Goal: Task Accomplishment & Management: Manage account settings

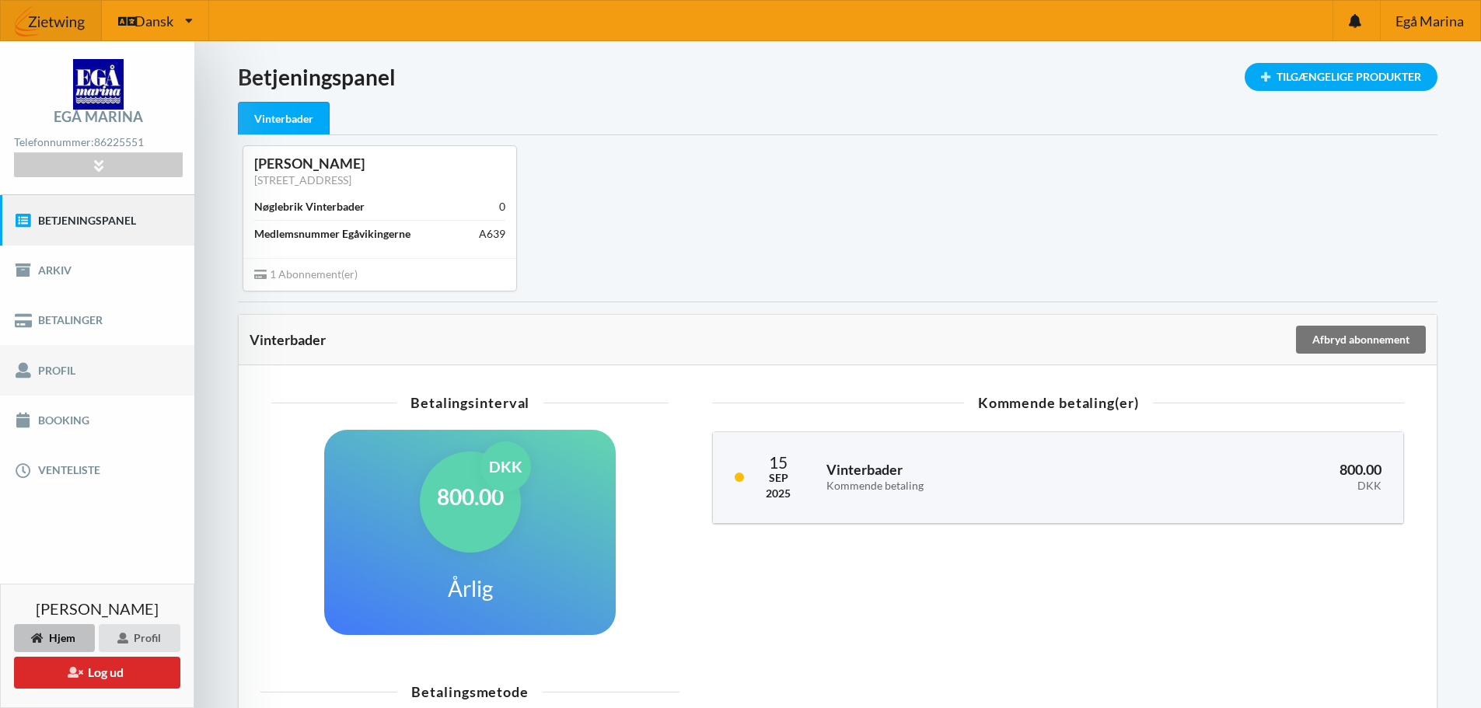
click at [62, 370] on link "Profil" at bounding box center [97, 370] width 194 height 50
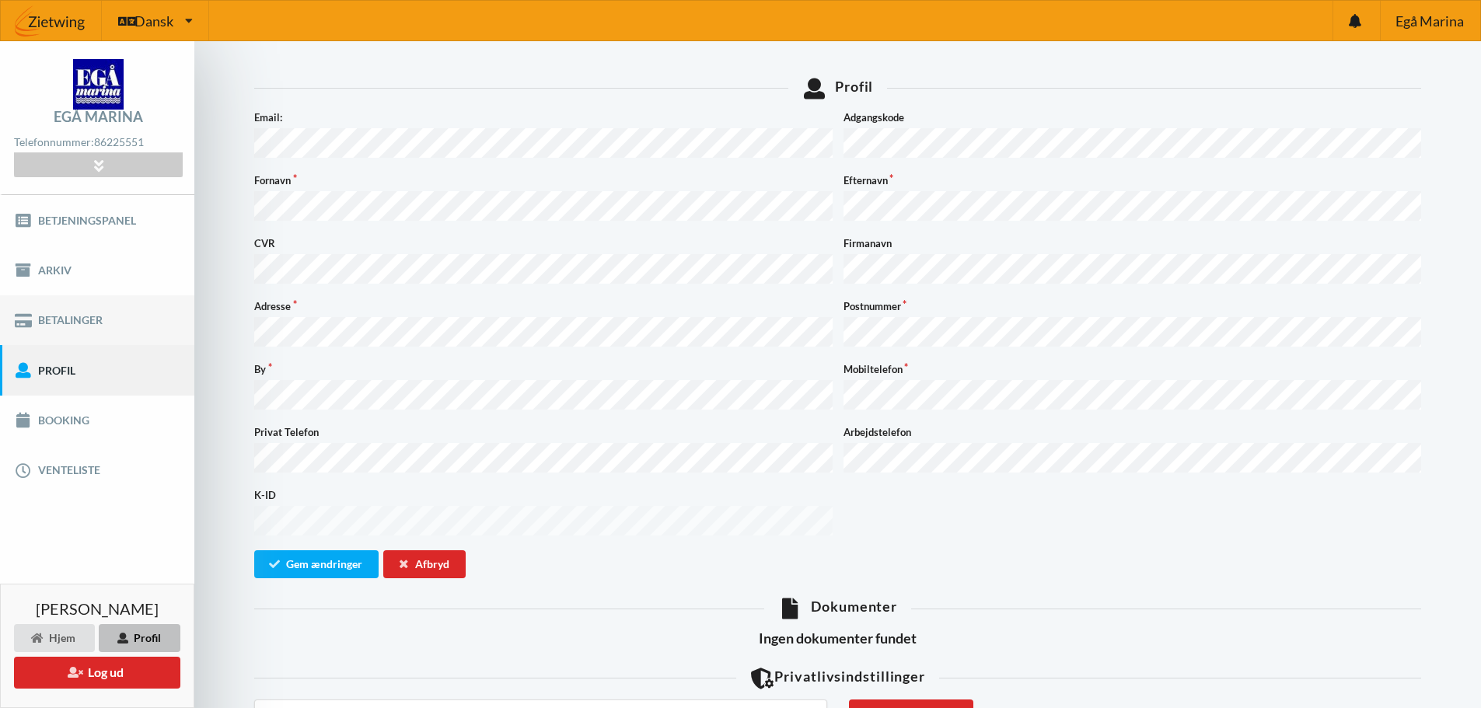
click at [56, 322] on link "Betalinger" at bounding box center [97, 320] width 194 height 50
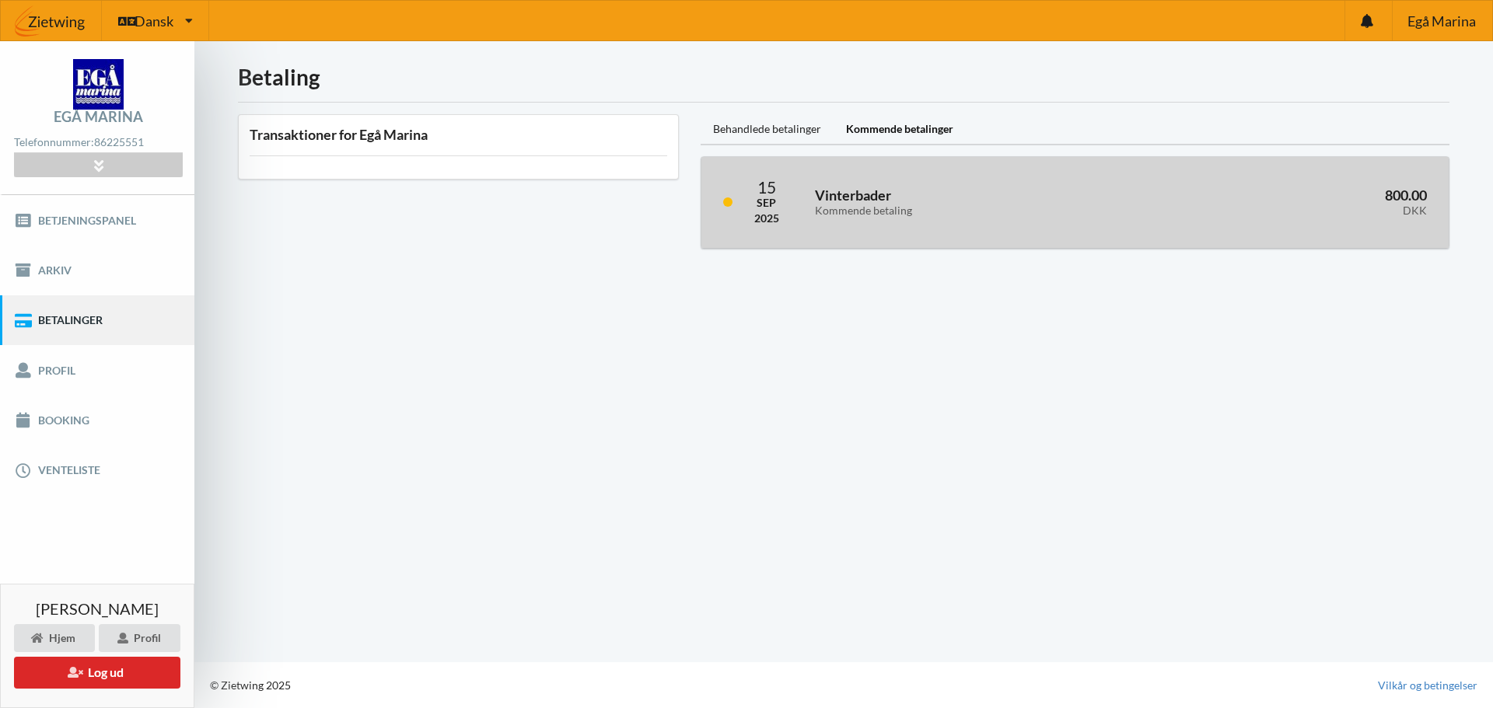
click at [858, 194] on h3 "Vinterbader Kommende betaling" at bounding box center [976, 202] width 323 height 31
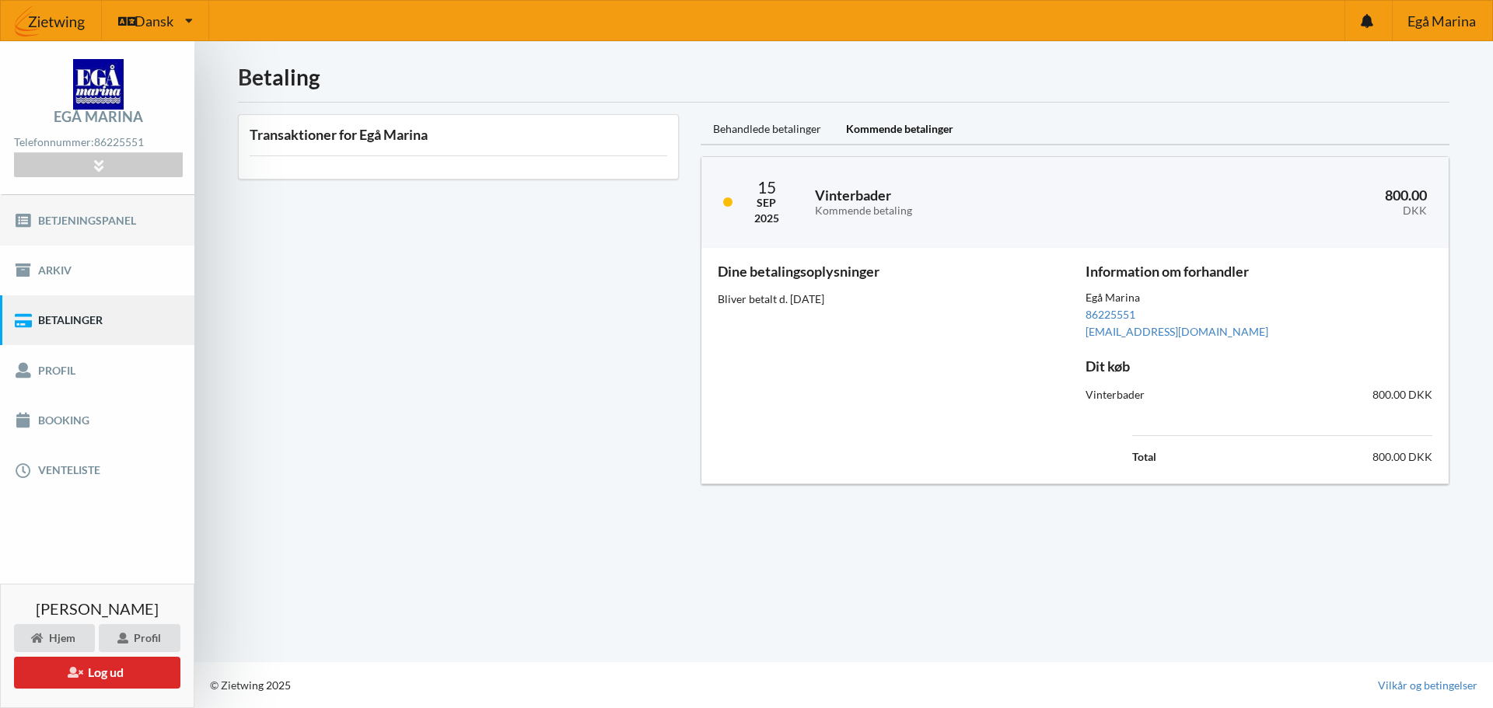
click at [75, 218] on link "Betjeningspanel" at bounding box center [97, 220] width 194 height 50
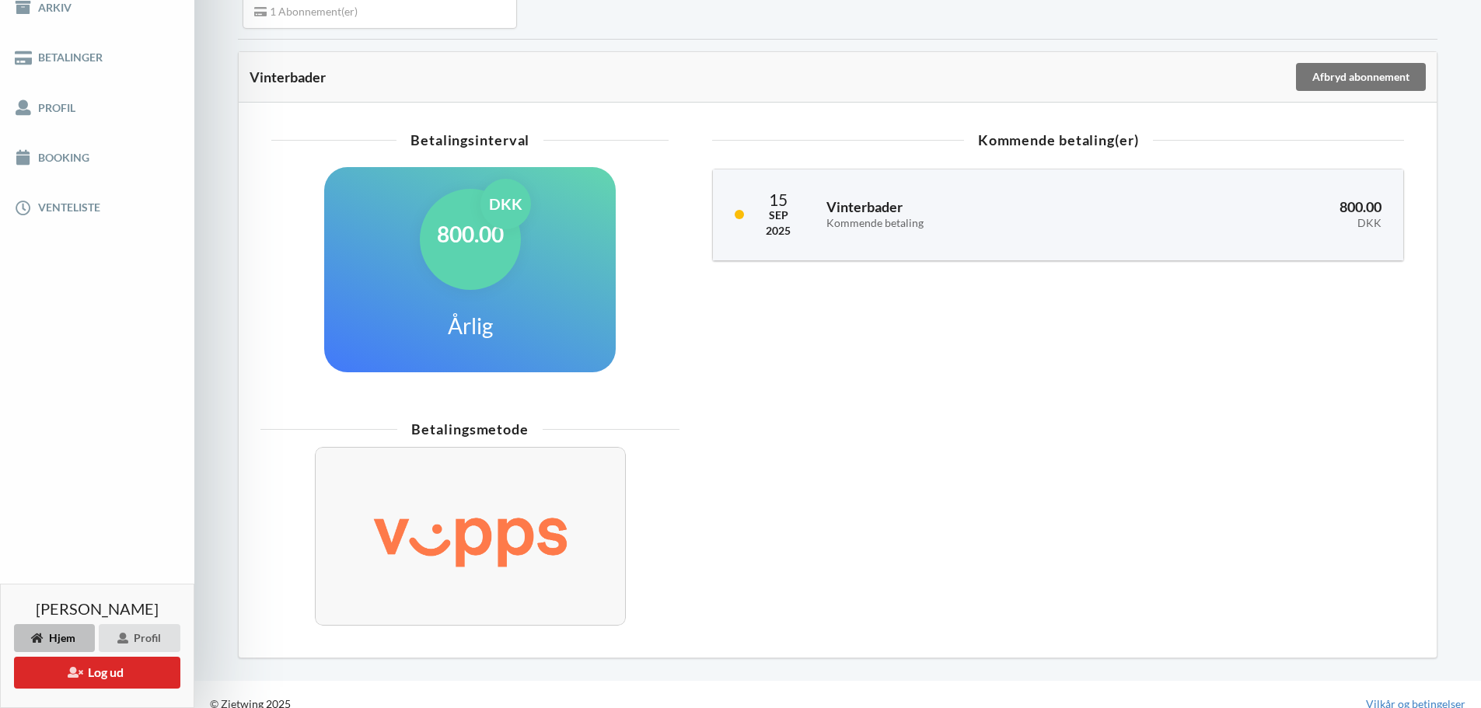
scroll to position [281, 0]
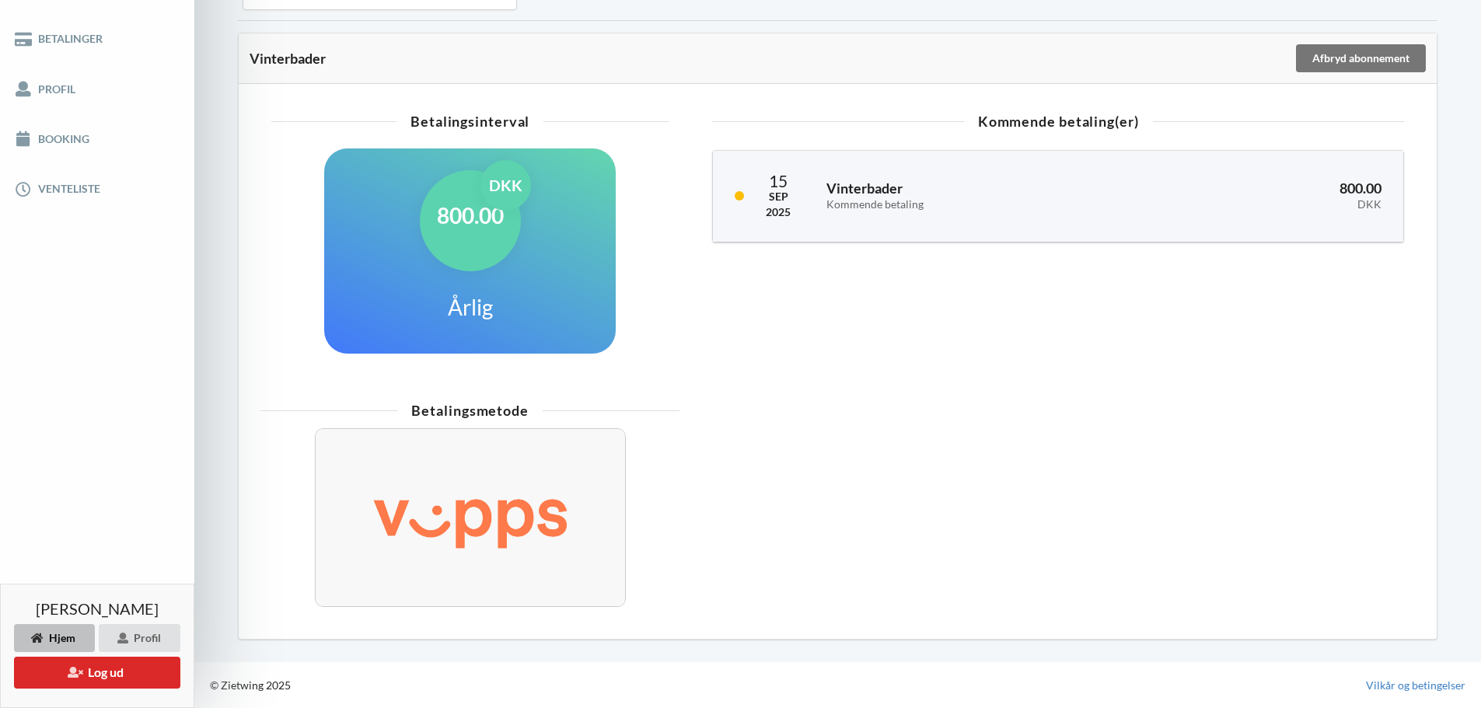
click at [871, 456] on div "Betalingsmetode" at bounding box center [838, 511] width 1176 height 233
click at [599, 251] on div "800.00 DKK Årlig" at bounding box center [470, 251] width 292 height 205
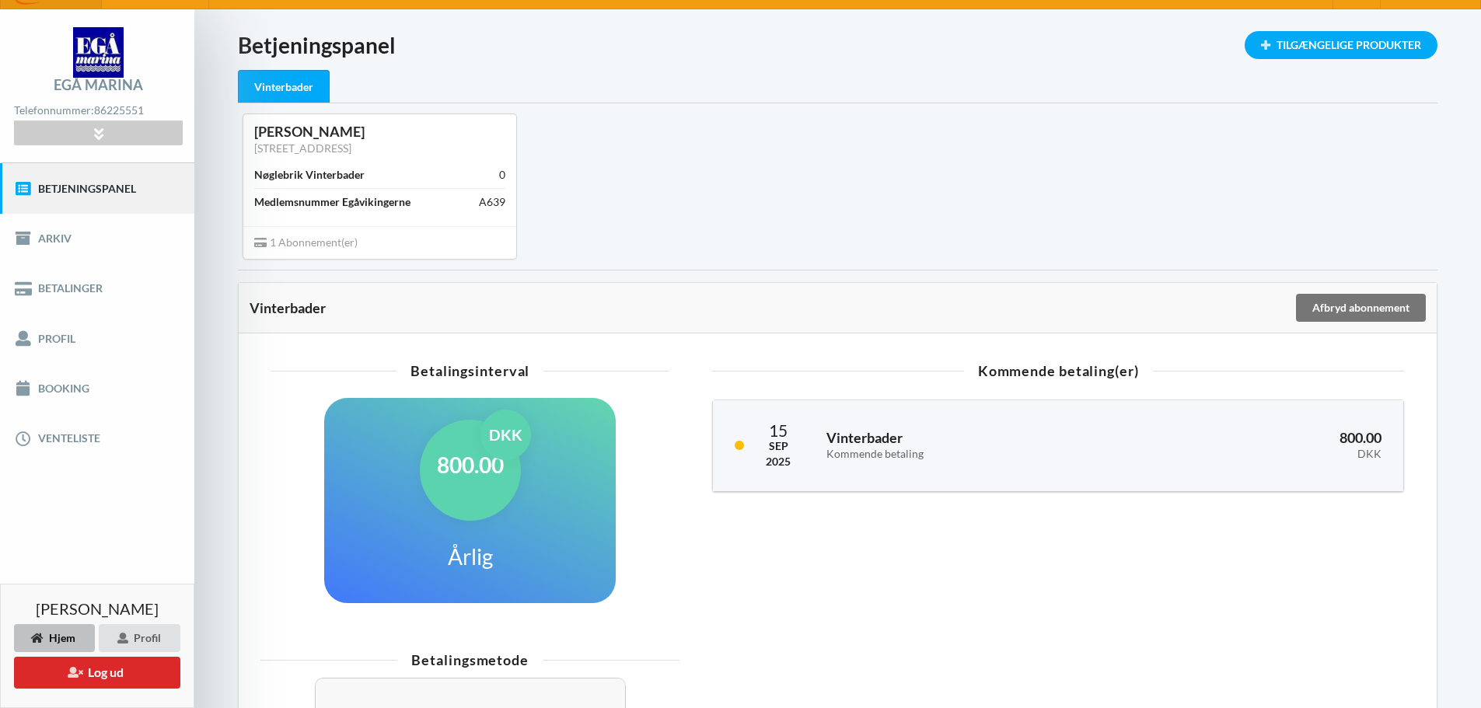
scroll to position [0, 0]
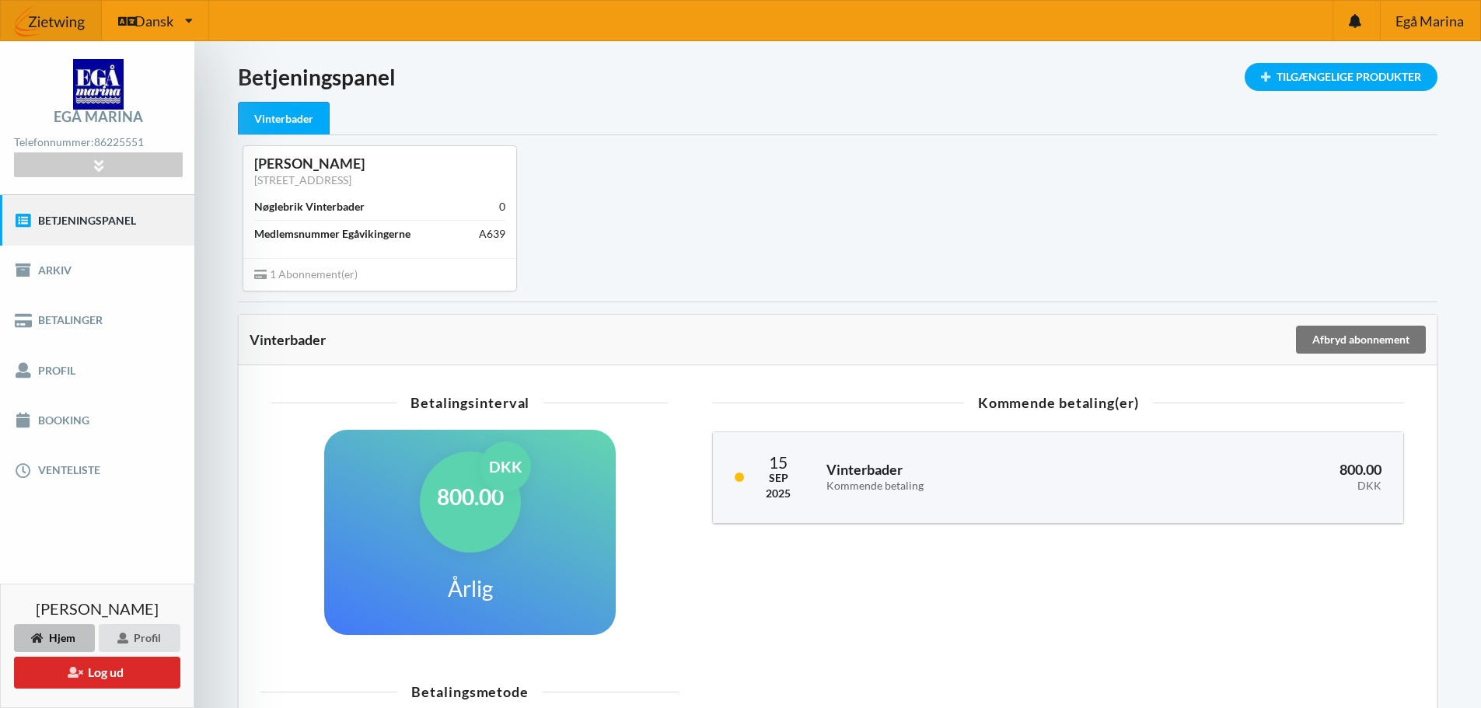
click at [294, 120] on div "Vinterbader" at bounding box center [284, 118] width 92 height 33
click at [94, 163] on icon at bounding box center [98, 165] width 18 height 13
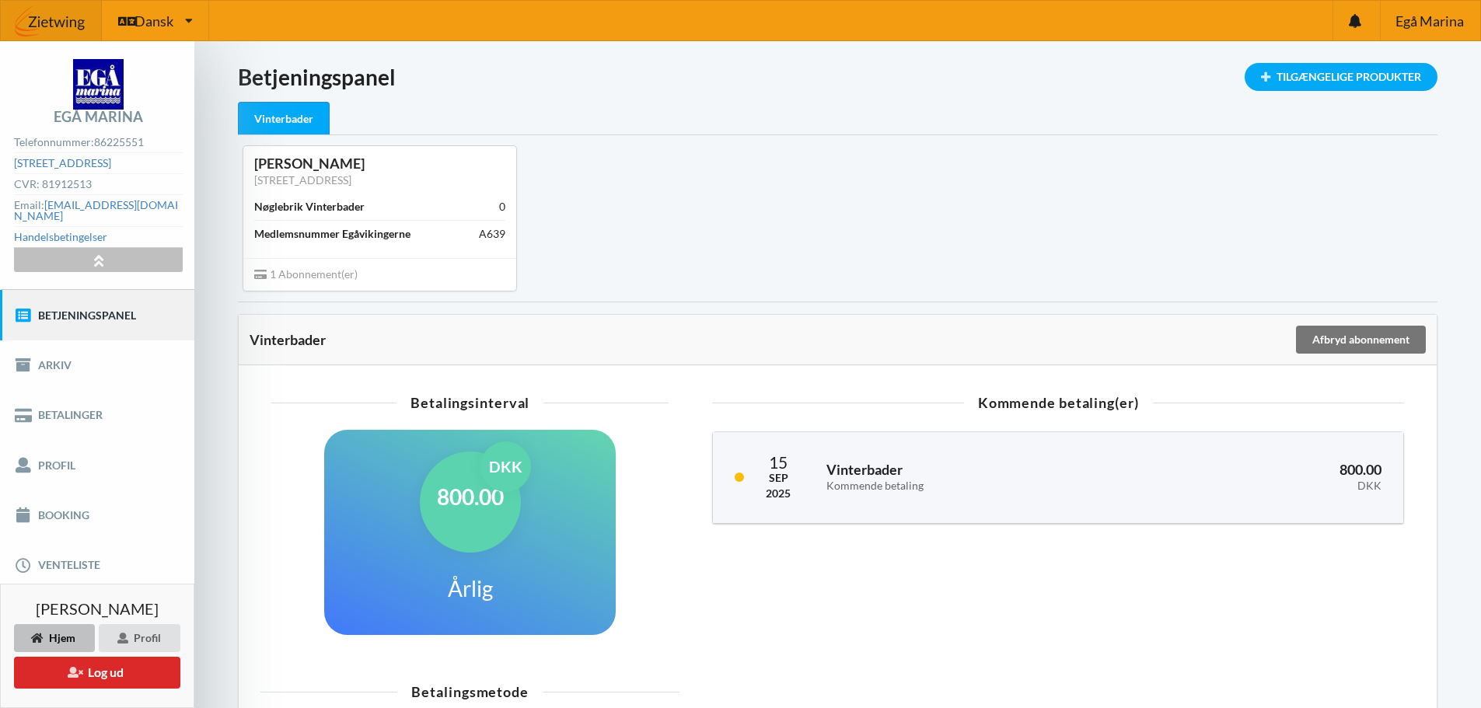
click at [93, 253] on icon at bounding box center [98, 259] width 18 height 13
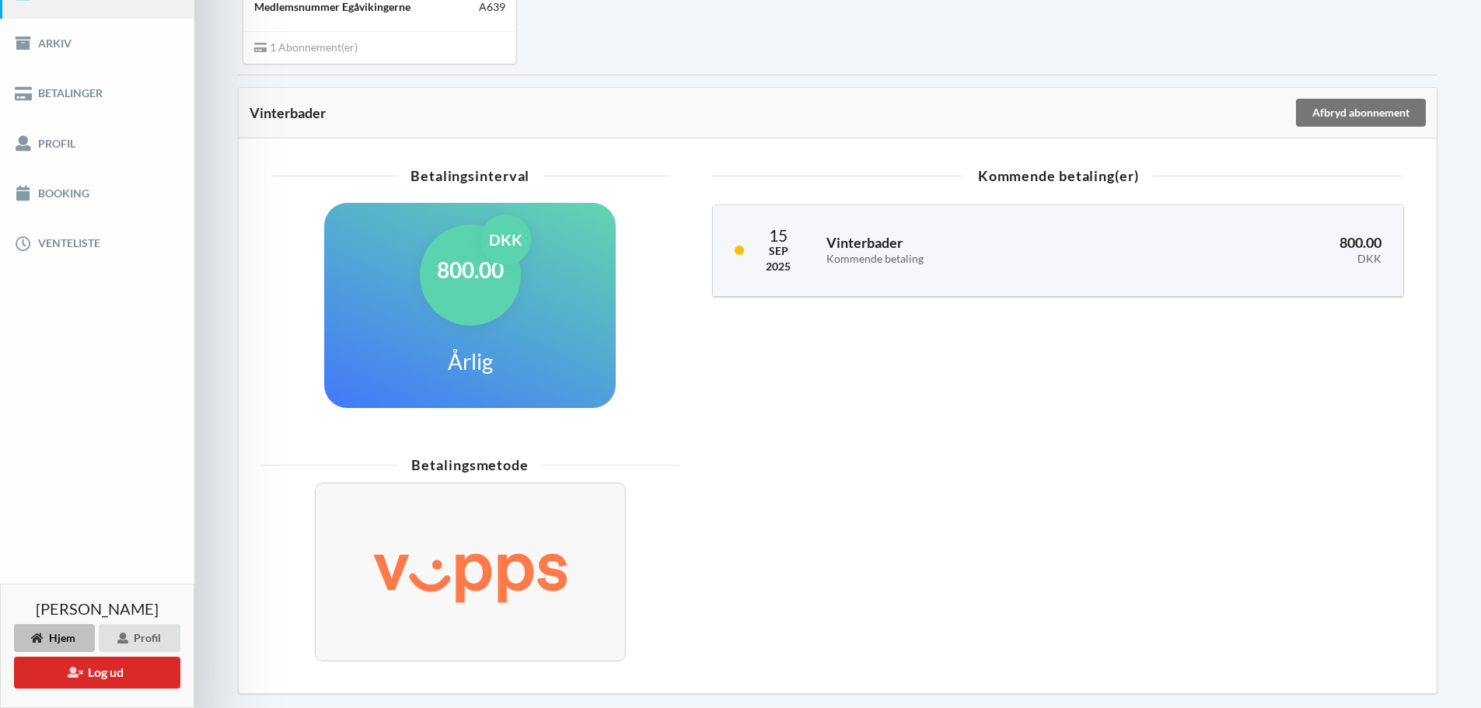
scroll to position [233, 0]
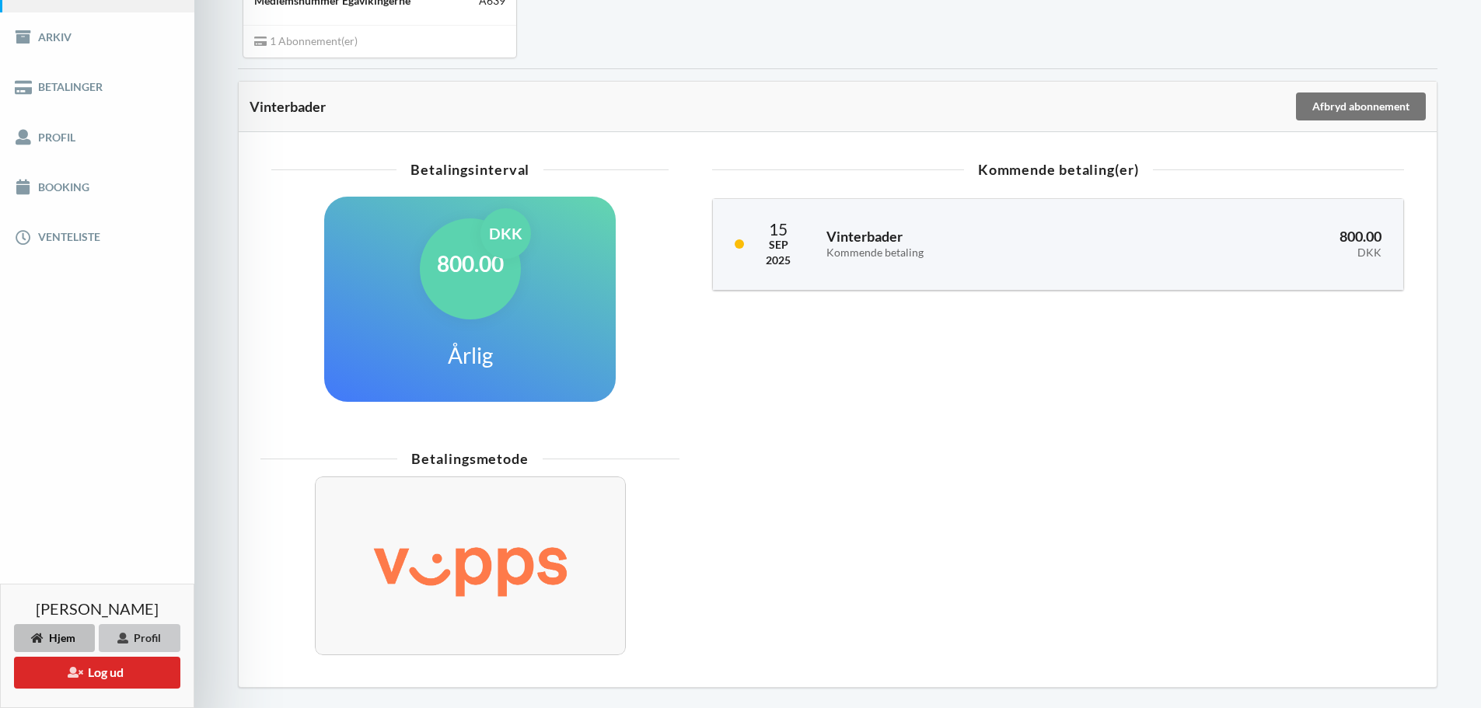
click at [156, 636] on div "Profil" at bounding box center [140, 638] width 82 height 28
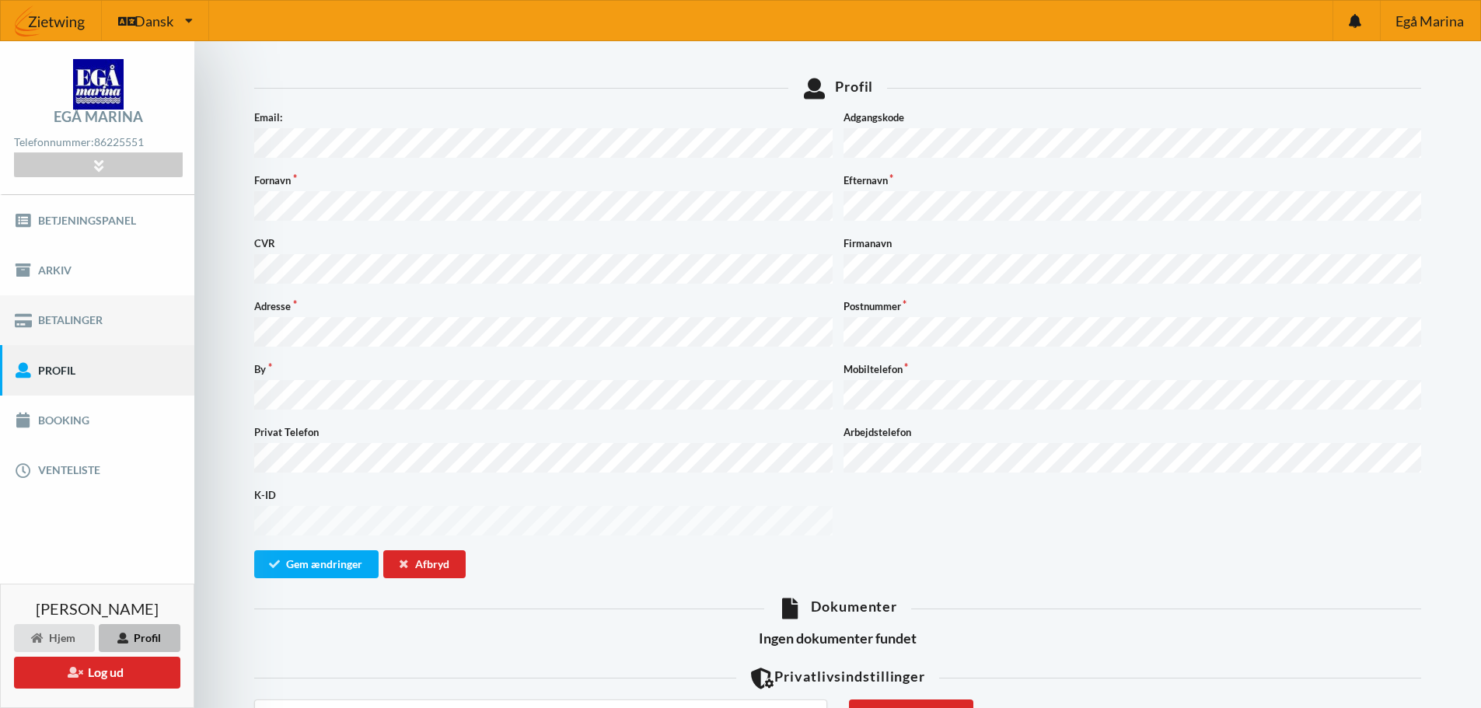
click at [50, 315] on link "Betalinger" at bounding box center [97, 320] width 194 height 50
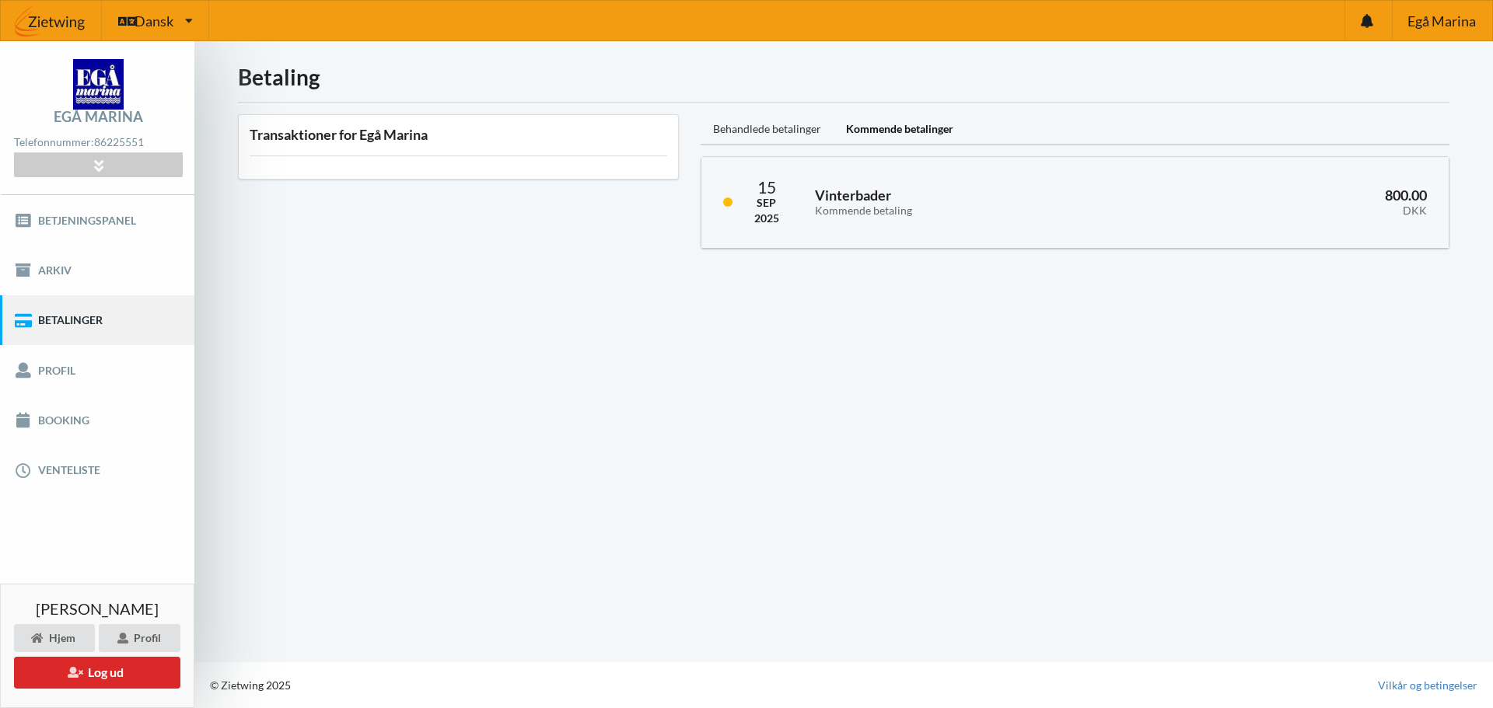
click at [791, 137] on div "Behandlede betalinger" at bounding box center [767, 129] width 133 height 31
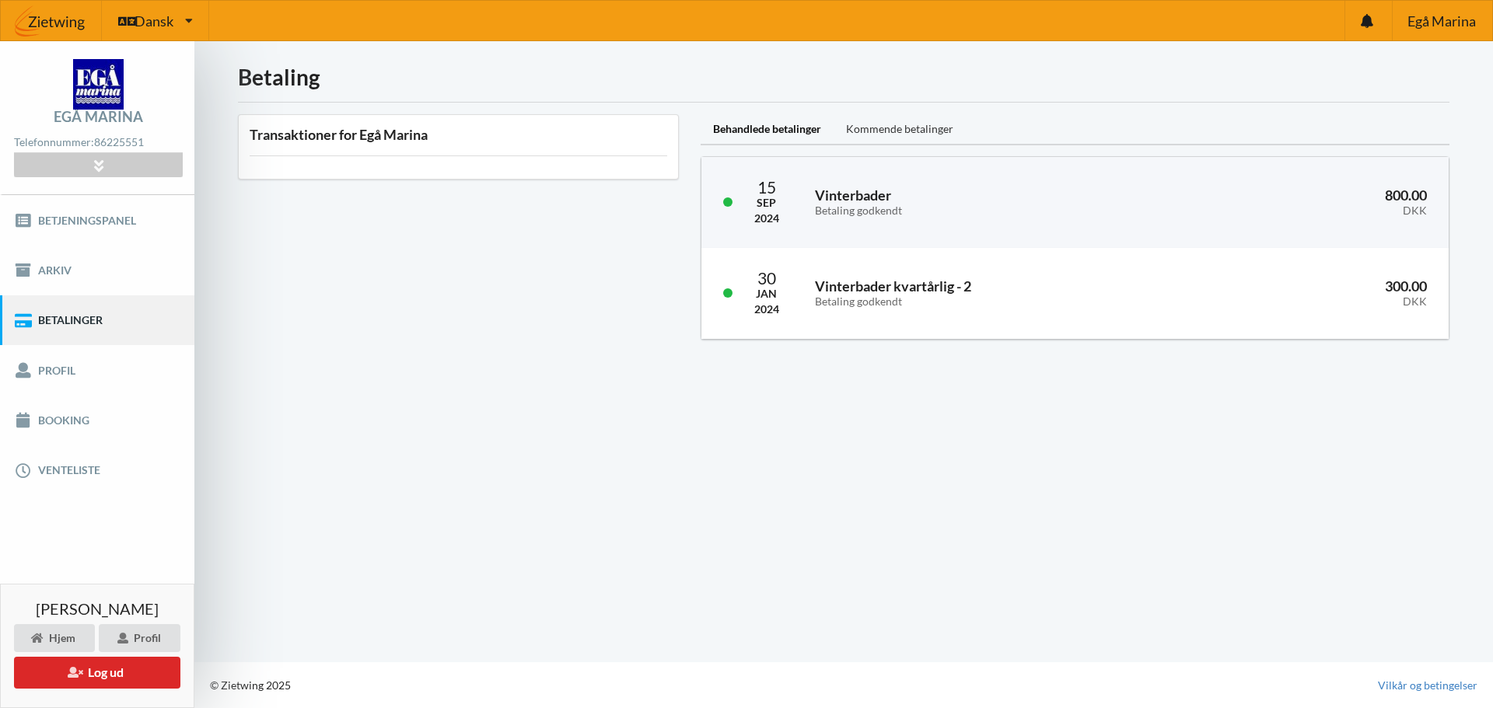
click at [882, 135] on div "Kommende betalinger" at bounding box center [900, 129] width 132 height 31
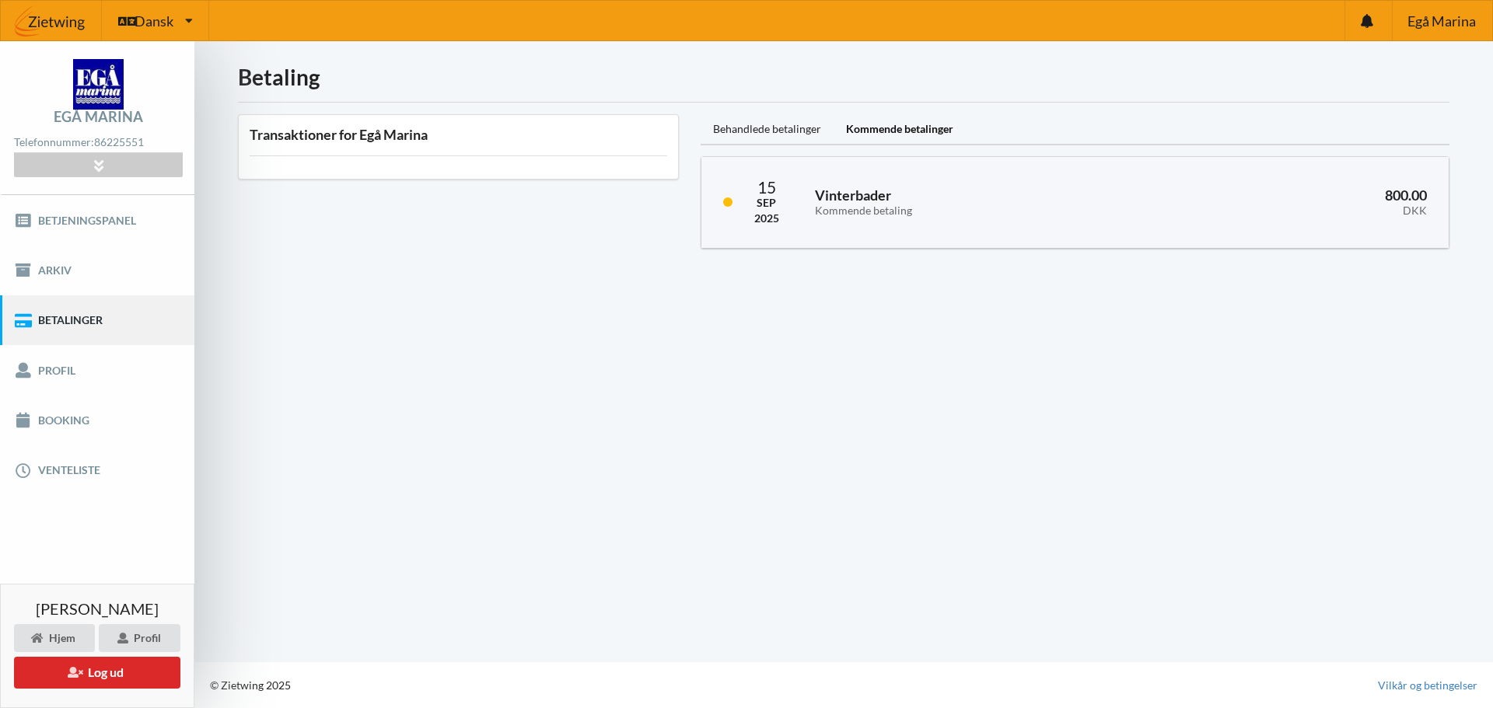
click at [400, 287] on div "Betaling Transaktioner for Egå Marina Behandlede betalinger Kommende betalinger…" at bounding box center [843, 351] width 1298 height 621
click at [189, 20] on icon at bounding box center [189, 21] width 8 height 12
click at [72, 408] on link "Booking" at bounding box center [97, 421] width 194 height 50
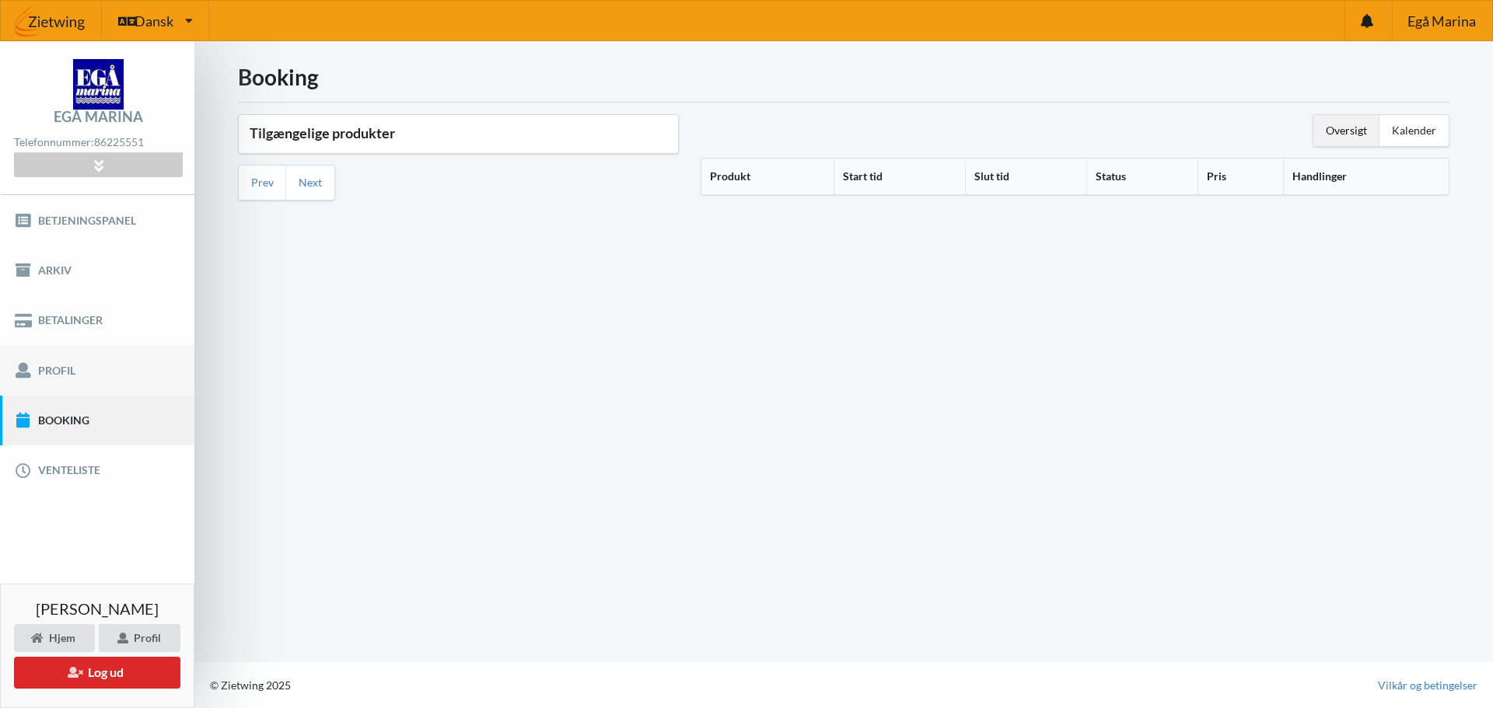
click at [58, 380] on link "Profil" at bounding box center [97, 370] width 194 height 50
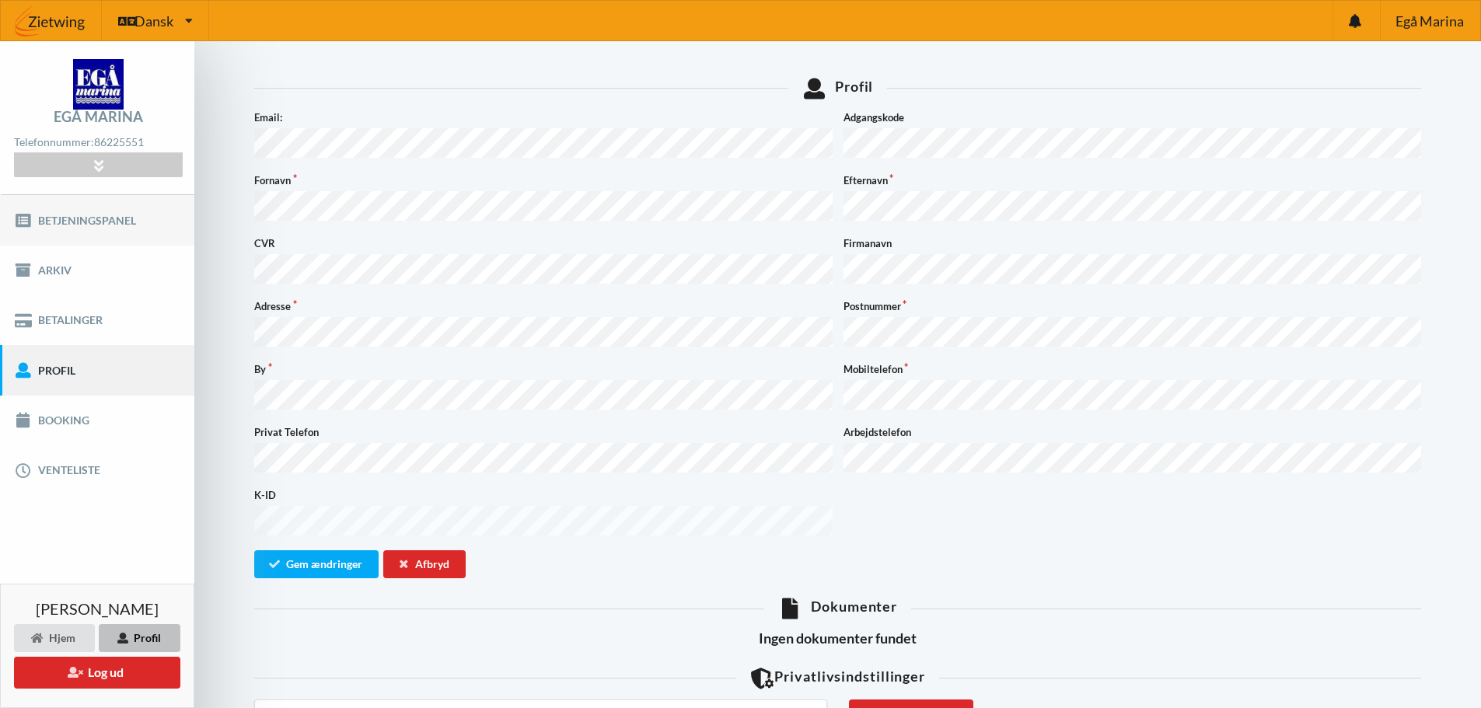
click at [60, 227] on link "Betjeningspanel" at bounding box center [97, 220] width 194 height 50
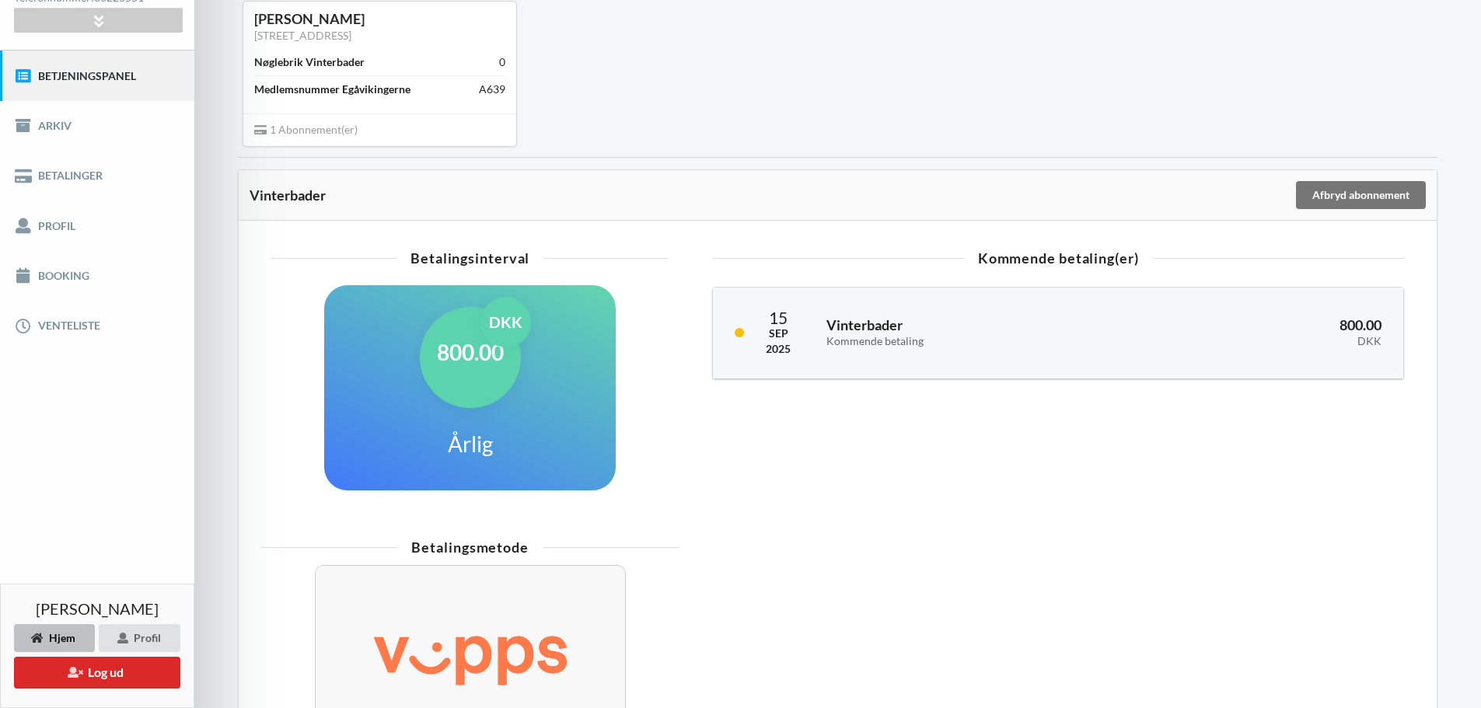
scroll to position [281, 0]
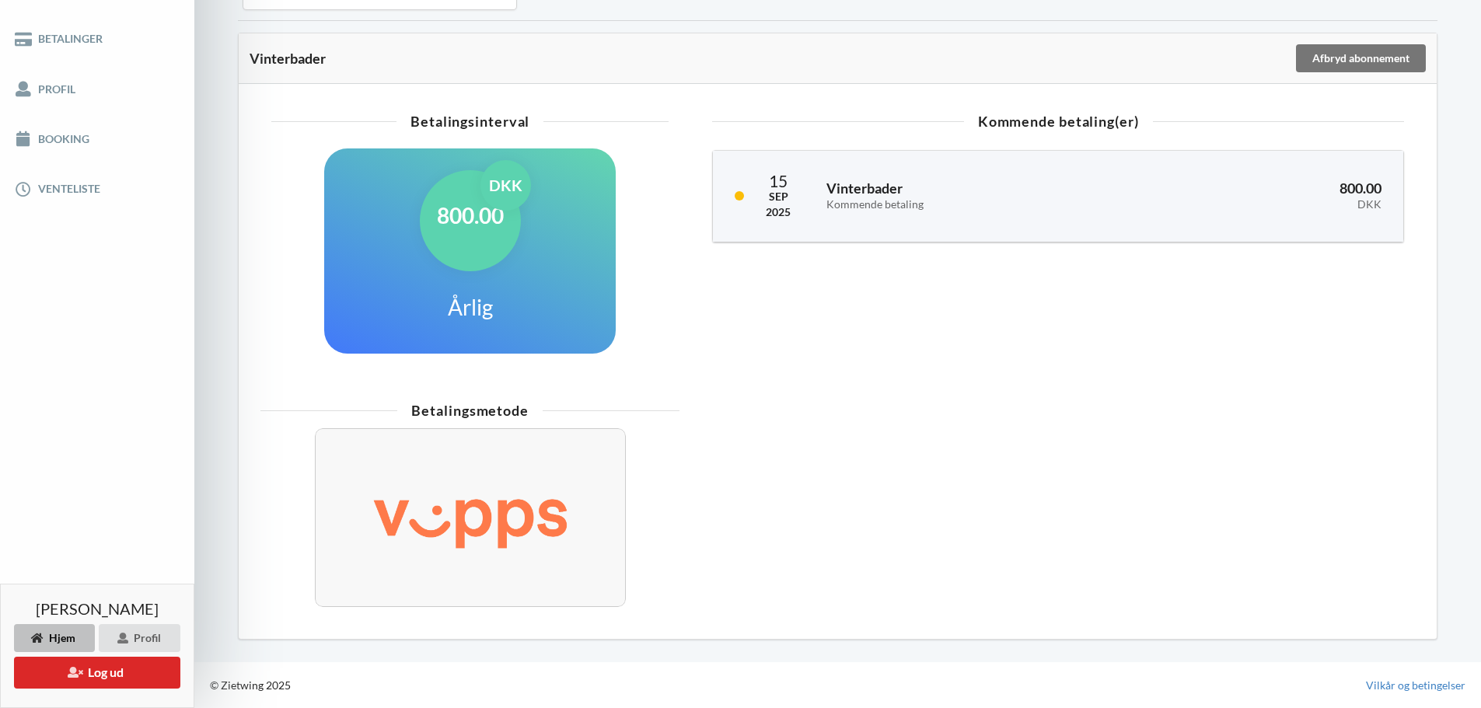
click at [471, 504] on img at bounding box center [470, 518] width 266 height 107
click at [466, 410] on div "Betalingsmetode" at bounding box center [469, 411] width 419 height 14
click at [494, 506] on img at bounding box center [470, 518] width 266 height 107
click at [457, 593] on div at bounding box center [470, 517] width 311 height 179
click at [292, 641] on div "Indlæser... Tilgængelige Produkter Betjeningspanel Vinterbader [PERSON_NAME] [S…" at bounding box center [837, 211] width 1287 height 902
